Goal: Task Accomplishment & Management: Manage account settings

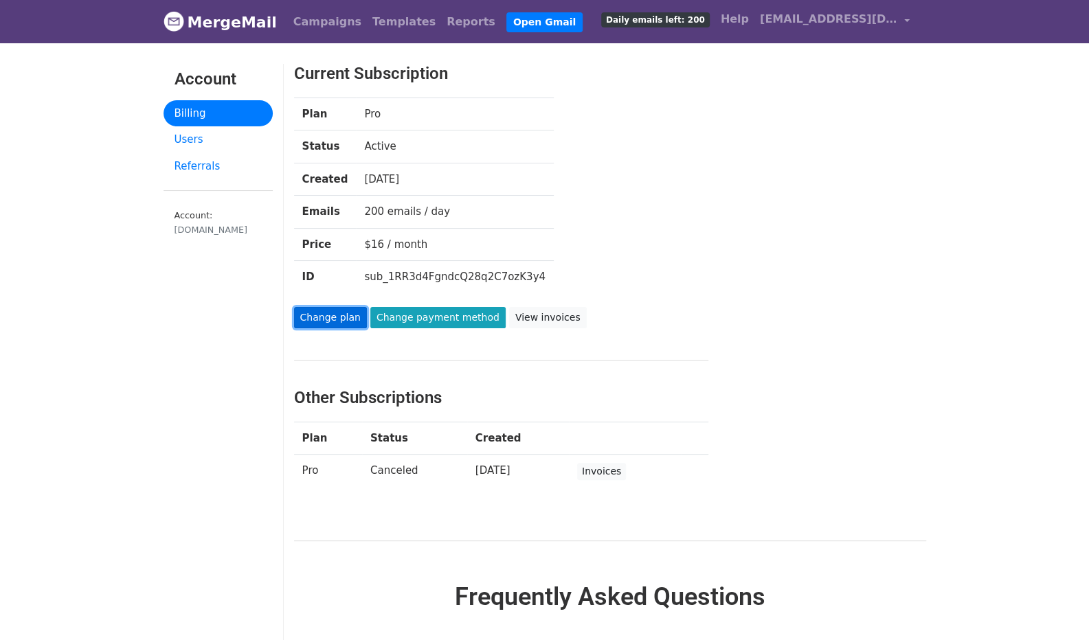
click at [325, 322] on link "Change plan" at bounding box center [330, 317] width 73 height 21
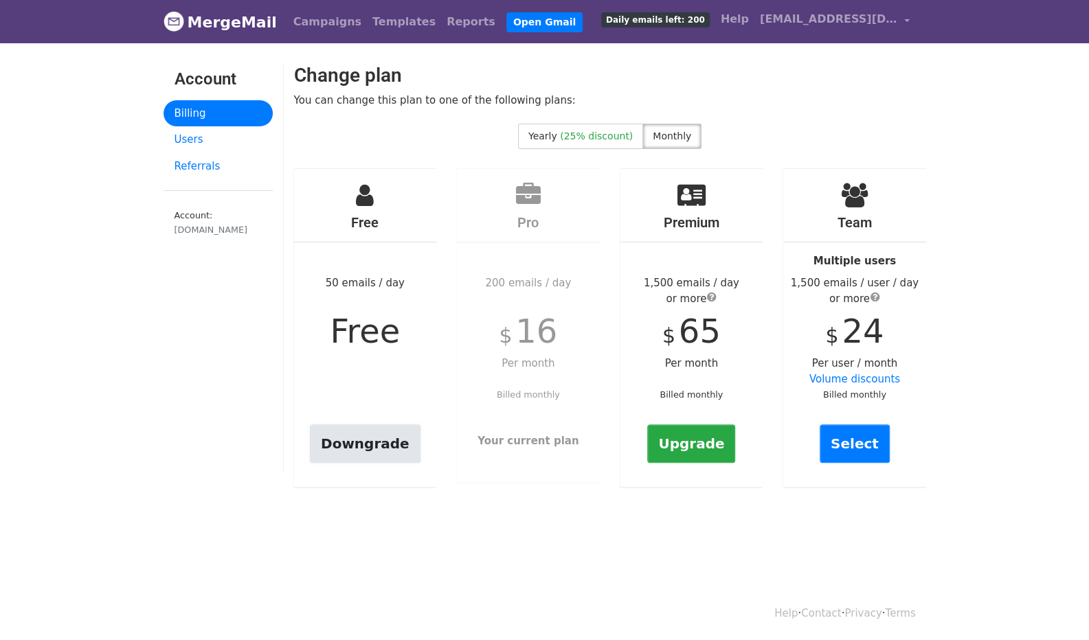
click at [361, 448] on link "Downgrade" at bounding box center [365, 443] width 111 height 38
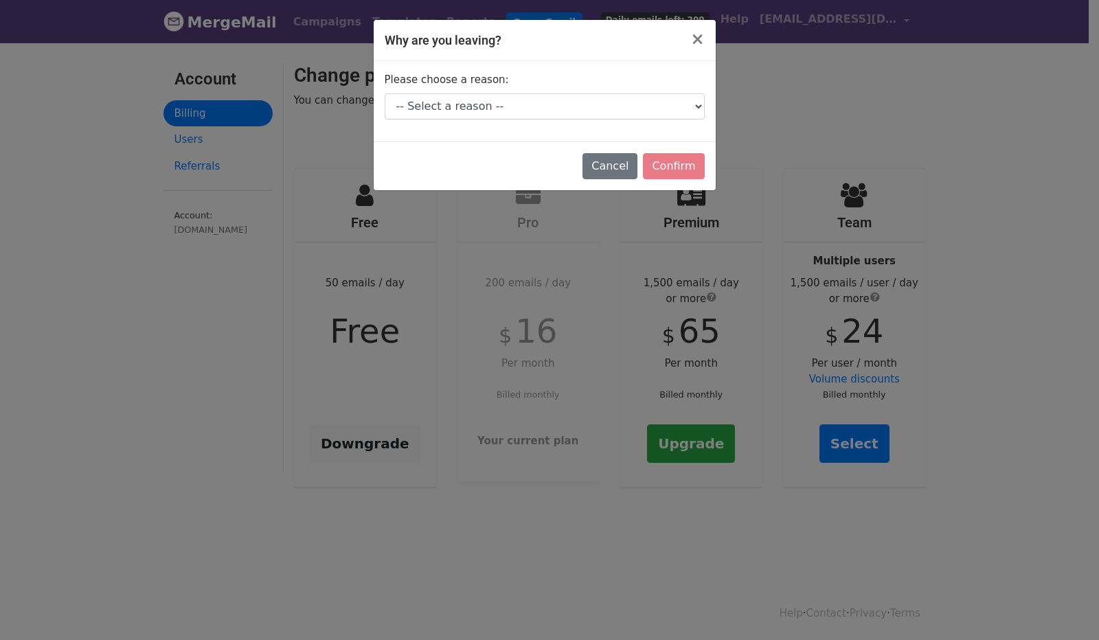
click at [676, 120] on div "Please choose a reason: -- Select a reason -- I don't send enough emails It's t…" at bounding box center [545, 101] width 342 height 80
click at [672, 111] on select "-- Select a reason -- I don't send enough emails It's too expensive I had a tec…" at bounding box center [545, 106] width 320 height 26
select select "It's too expensive"
click at [385, 93] on select "-- Select a reason -- I don't send enough emails It's too expensive I had a tec…" at bounding box center [545, 106] width 320 height 26
click at [720, 161] on div "Why are you leaving? × Please choose a reason: -- Select a reason -- I don't se…" at bounding box center [549, 320] width 1099 height 640
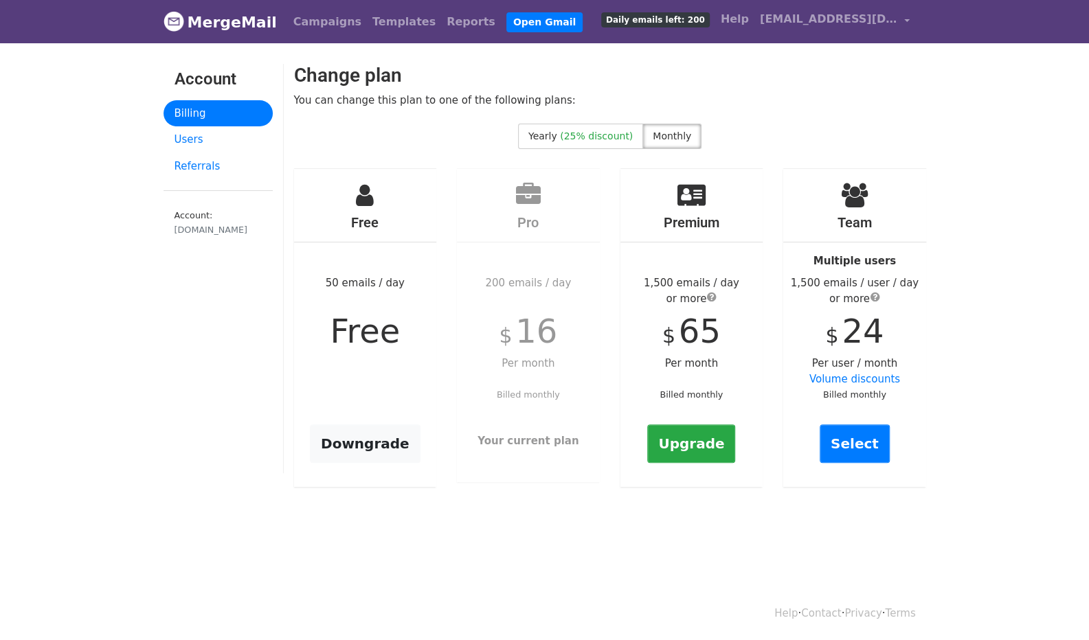
click at [334, 462] on div "Free 50 emails / day Free Downgrade" at bounding box center [365, 328] width 143 height 319
click at [337, 445] on link "Downgrade" at bounding box center [365, 443] width 111 height 38
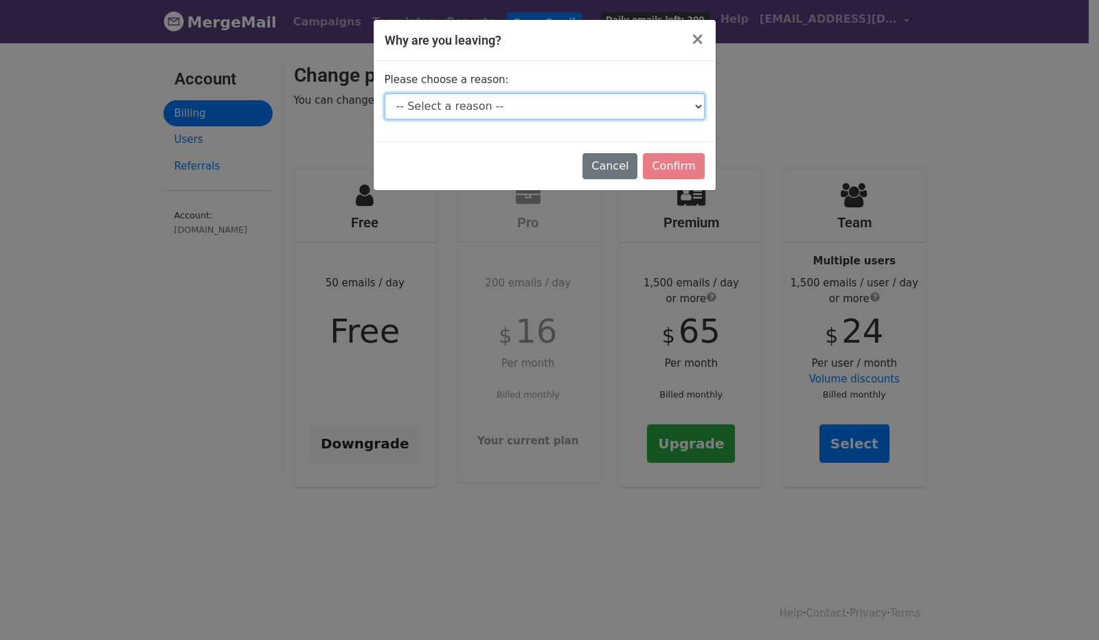
click at [652, 110] on select "-- Select a reason -- I don't send enough emails It's too expensive I had a tec…" at bounding box center [545, 106] width 320 height 26
select select "It's too expensive"
click at [385, 93] on select "-- Select a reason -- I don't send enough emails It's too expensive I had a tec…" at bounding box center [545, 106] width 320 height 26
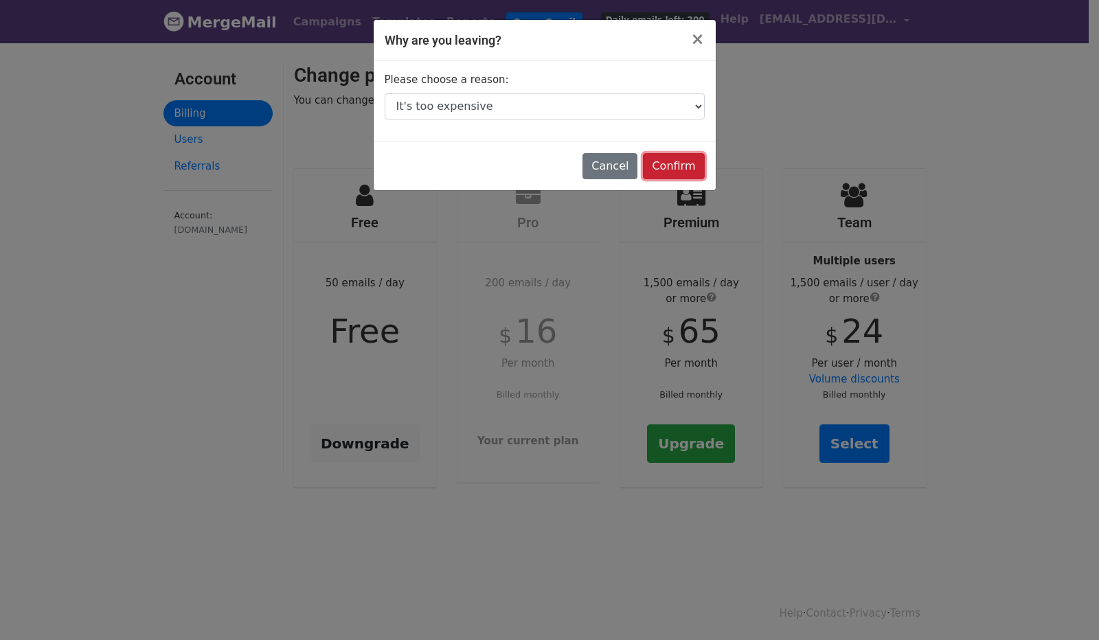
click at [668, 174] on input "Confirm" at bounding box center [673, 166] width 61 height 26
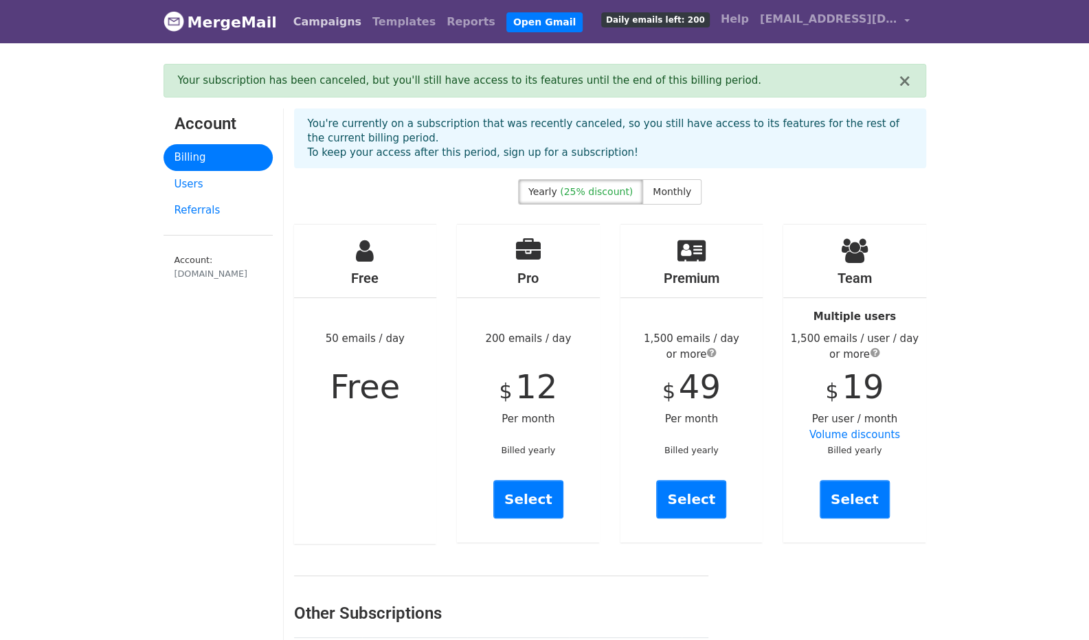
click at [329, 19] on link "Campaigns" at bounding box center [327, 21] width 79 height 27
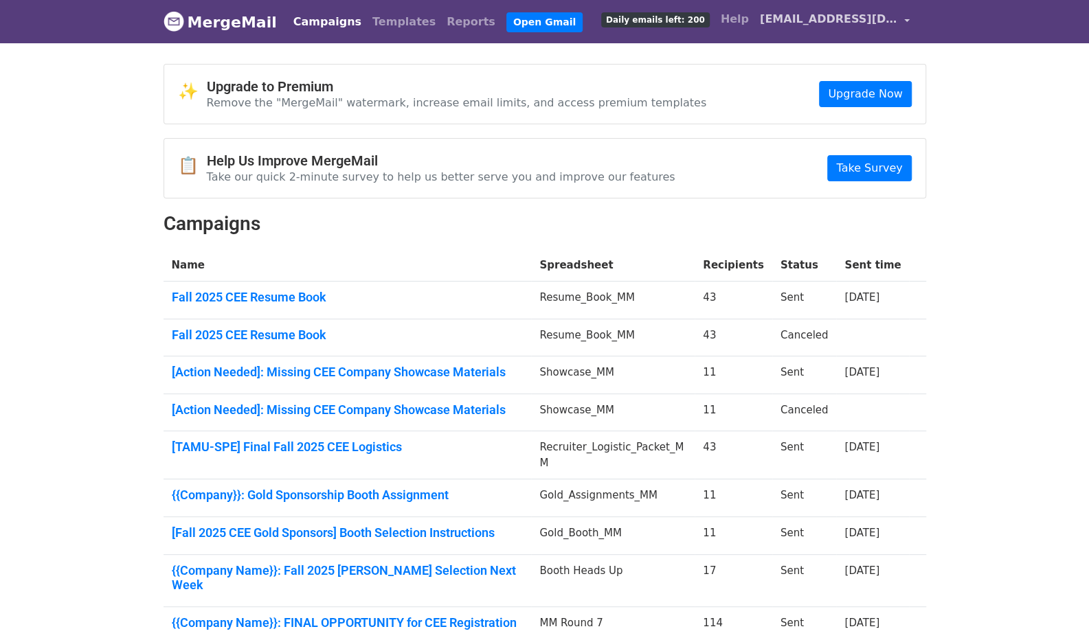
click at [838, 23] on span "[EMAIL_ADDRESS][DOMAIN_NAME]" at bounding box center [828, 19] width 137 height 16
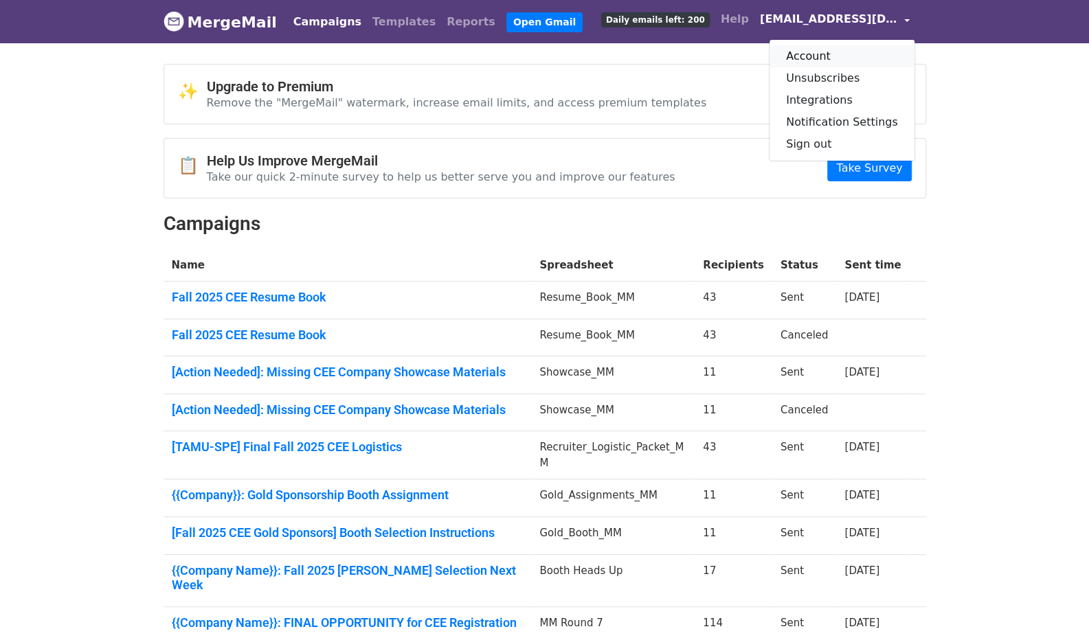
click at [828, 54] on link "Account" at bounding box center [841, 56] width 145 height 22
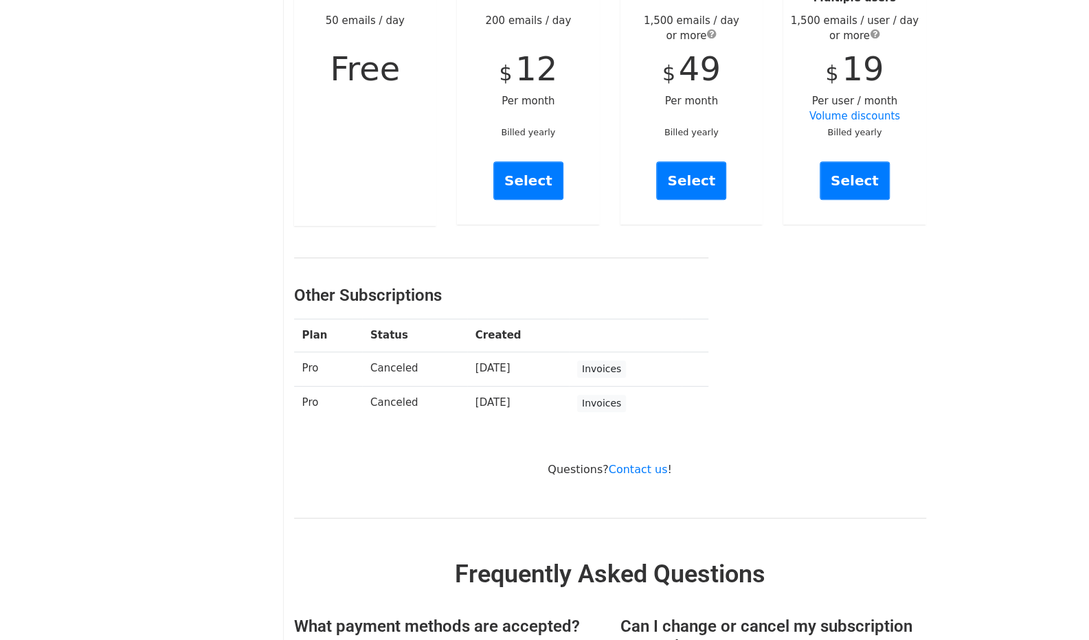
scroll to position [275, 0]
click at [610, 368] on link "Invoices" at bounding box center [601, 368] width 49 height 17
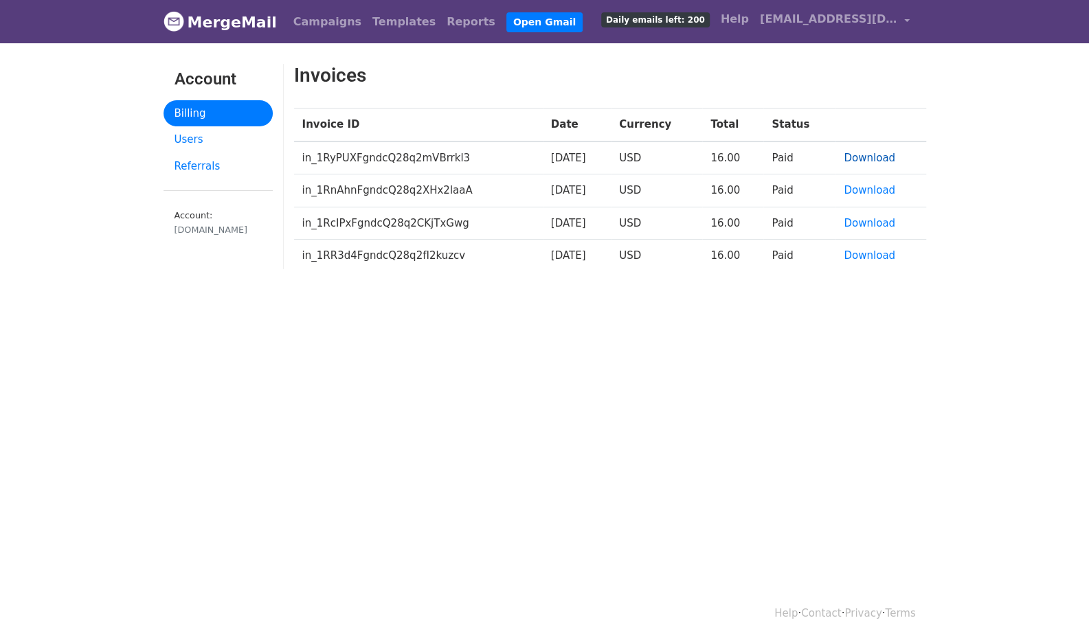
click at [860, 157] on link "Download" at bounding box center [869, 158] width 52 height 12
click at [870, 191] on link "Download" at bounding box center [869, 190] width 52 height 12
click at [872, 218] on link "Download" at bounding box center [869, 223] width 52 height 12
click at [867, 256] on link "Download" at bounding box center [869, 255] width 52 height 12
